Goal: Find specific page/section: Find specific page/section

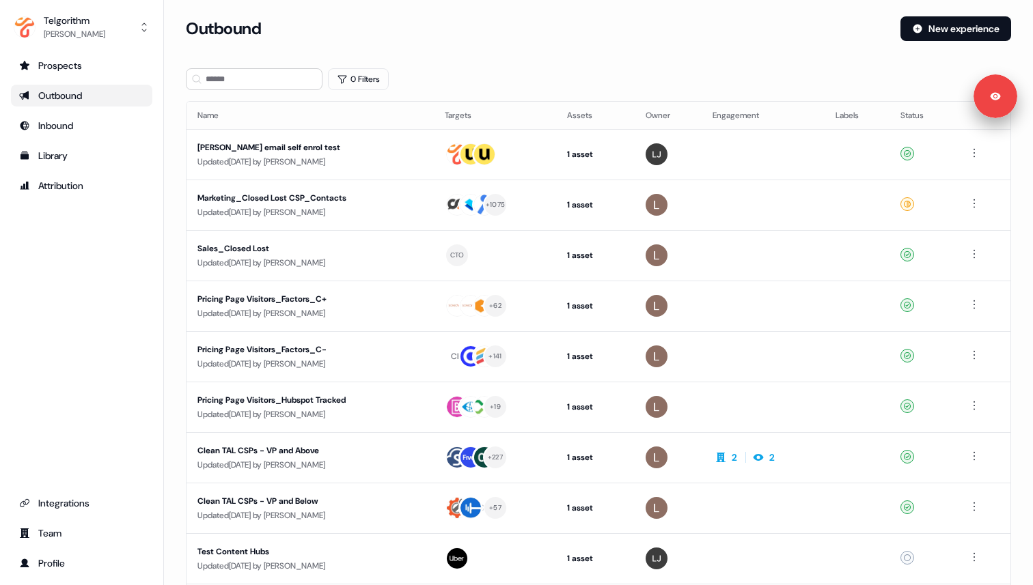
click at [108, 95] on div "Outbound" at bounding box center [81, 96] width 125 height 14
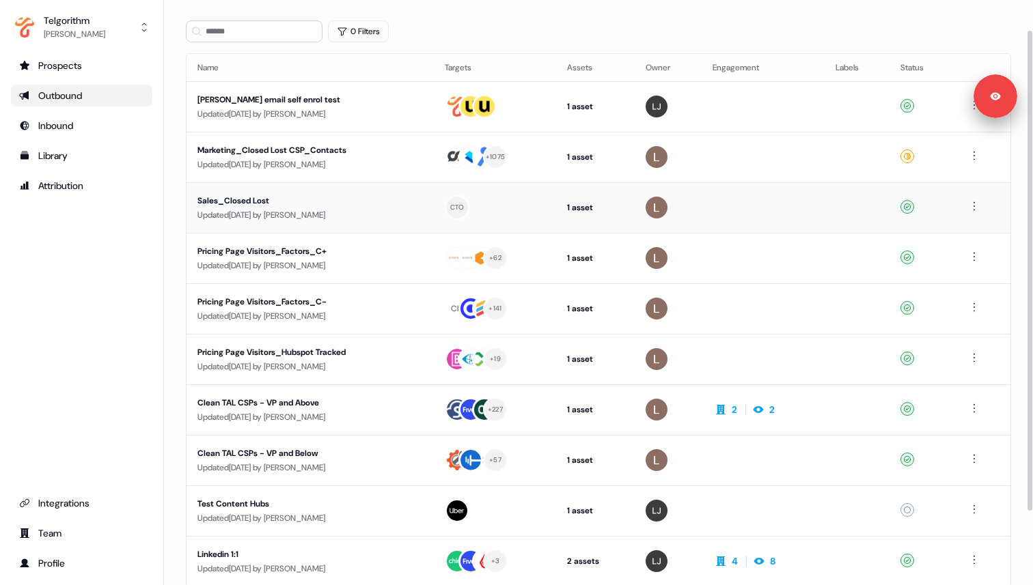
scroll to position [36, 0]
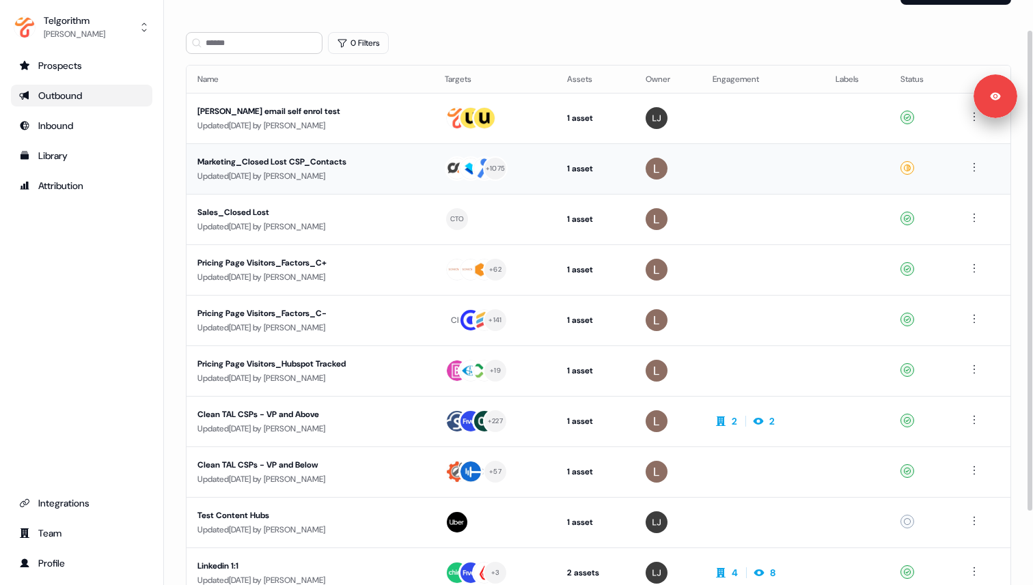
click at [379, 174] on div "Updated [DATE] by [PERSON_NAME]" at bounding box center [309, 176] width 225 height 14
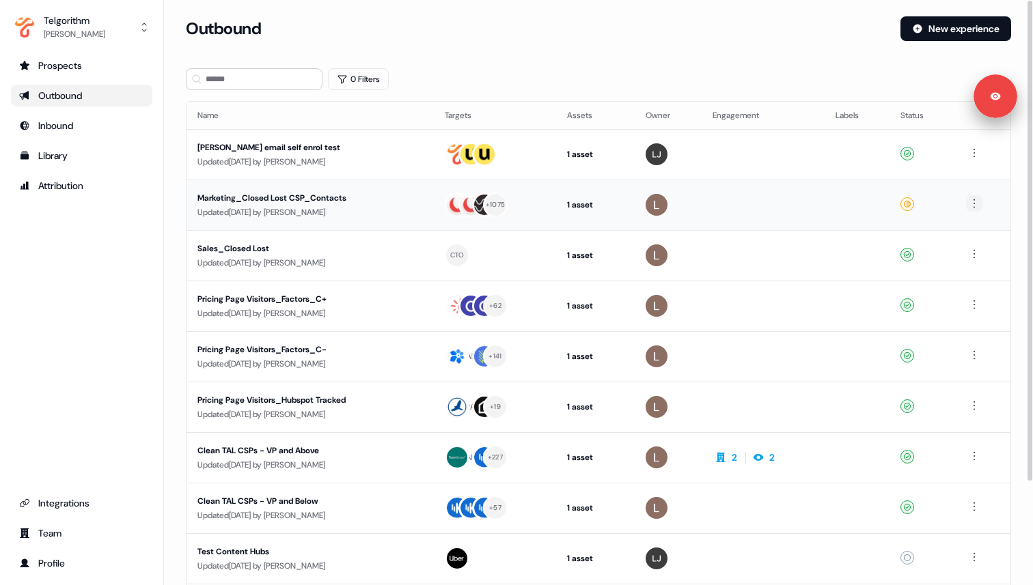
click at [975, 205] on html "Signed in as [PERSON_NAME] Sign out For the best experience switch devices to a…" at bounding box center [516, 292] width 1033 height 585
click at [574, 226] on html "Signed in as [PERSON_NAME] Sign out For the best experience switch devices to a…" at bounding box center [516, 292] width 1033 height 585
click at [555, 219] on td "+ 1075" at bounding box center [495, 205] width 123 height 51
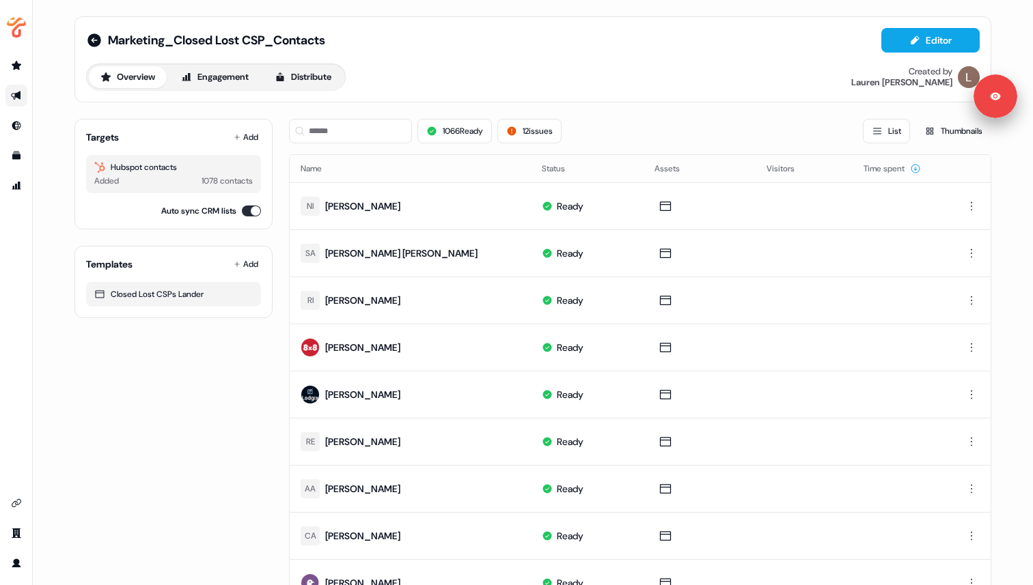
click at [424, 81] on div "Overview Engagement Distribute Created by [PERSON_NAME]" at bounding box center [533, 77] width 894 height 27
click at [93, 41] on icon at bounding box center [94, 40] width 14 height 14
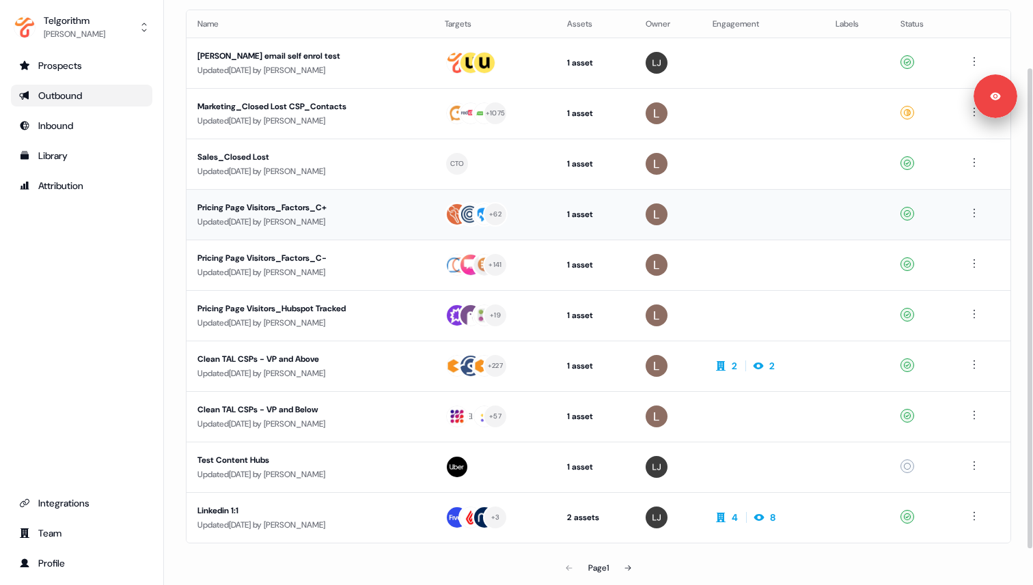
scroll to position [103, 0]
